Goal: Transaction & Acquisition: Purchase product/service

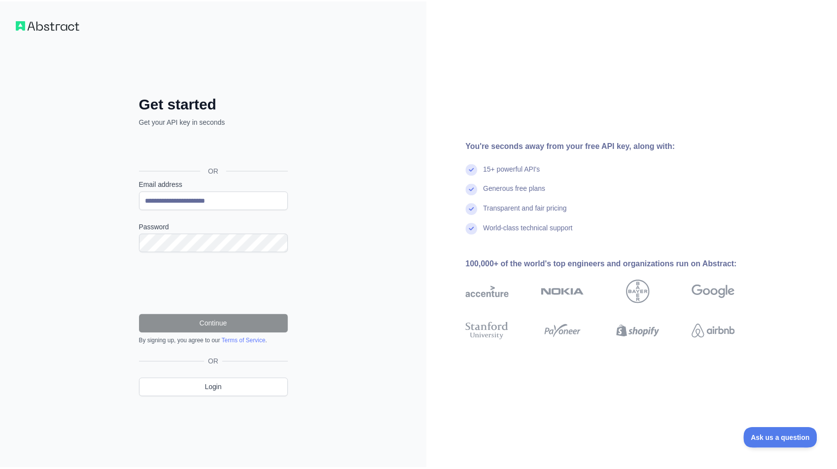
scroll to position [558, 0]
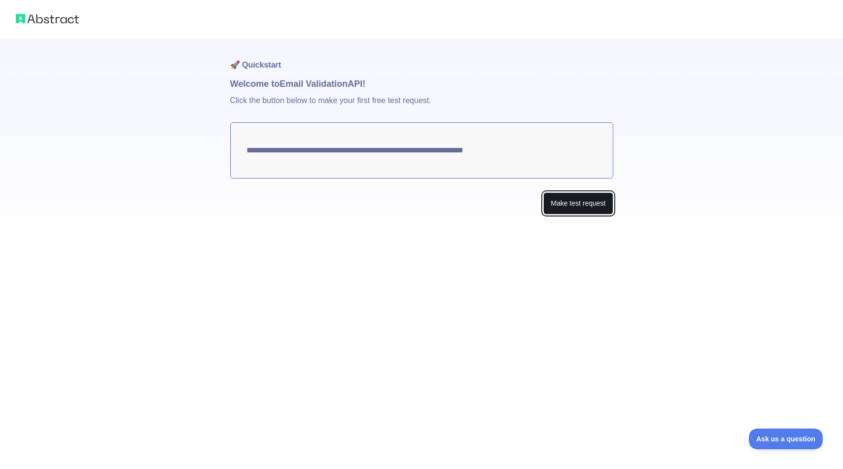
click at [571, 200] on button "Make test request" at bounding box center [577, 203] width 69 height 22
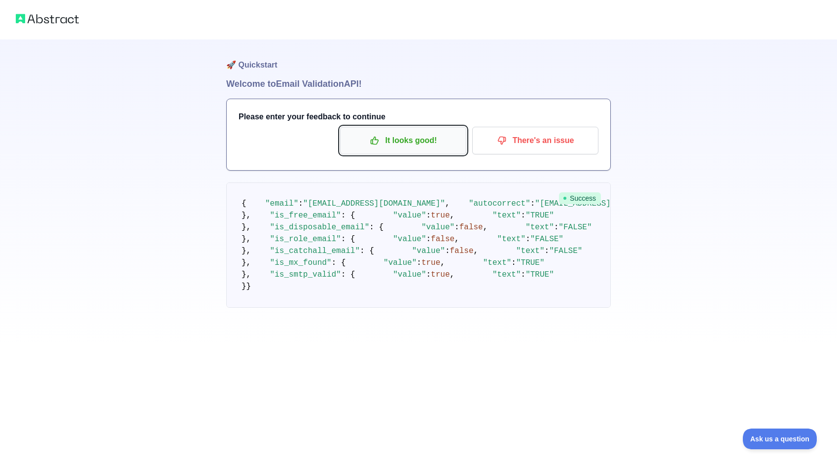
click at [413, 149] on button "It looks good!" at bounding box center [403, 141] width 126 height 28
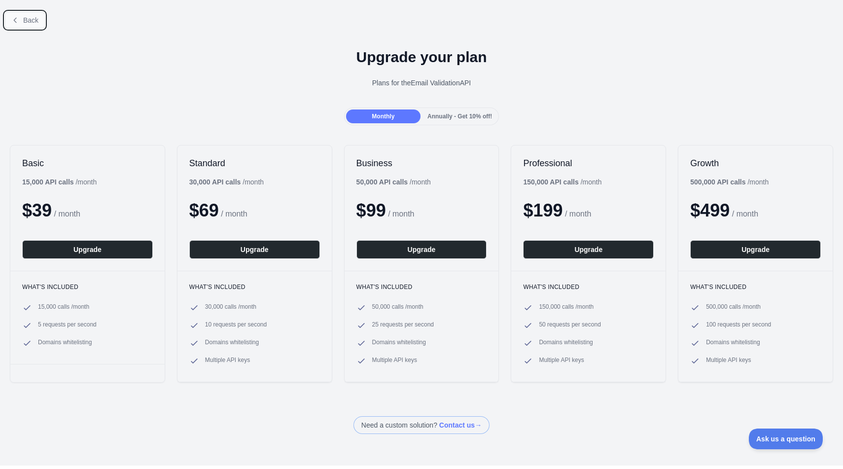
click at [15, 17] on icon at bounding box center [15, 20] width 8 height 8
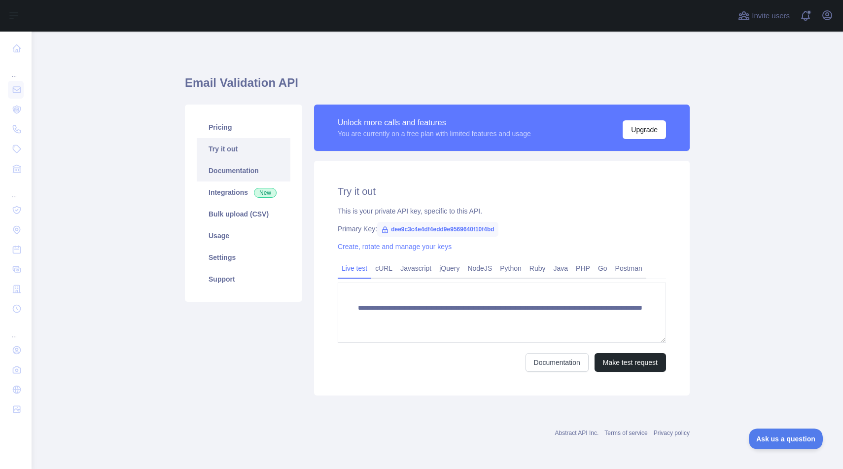
click at [247, 169] on link "Documentation" at bounding box center [244, 171] width 94 height 22
